Goal: Navigation & Orientation: Find specific page/section

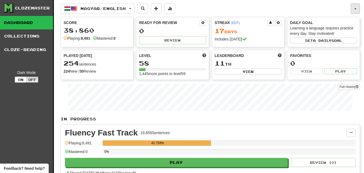
click at [356, 7] on button "button" at bounding box center [355, 9] width 9 height 10
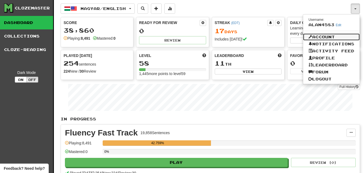
click at [331, 36] on link "Account" at bounding box center [331, 36] width 57 height 7
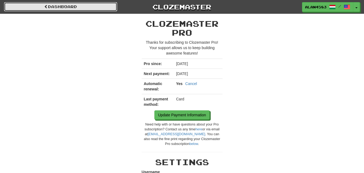
click at [77, 8] on link "Dashboard" at bounding box center [60, 6] width 113 height 9
